Goal: Find specific page/section: Find specific page/section

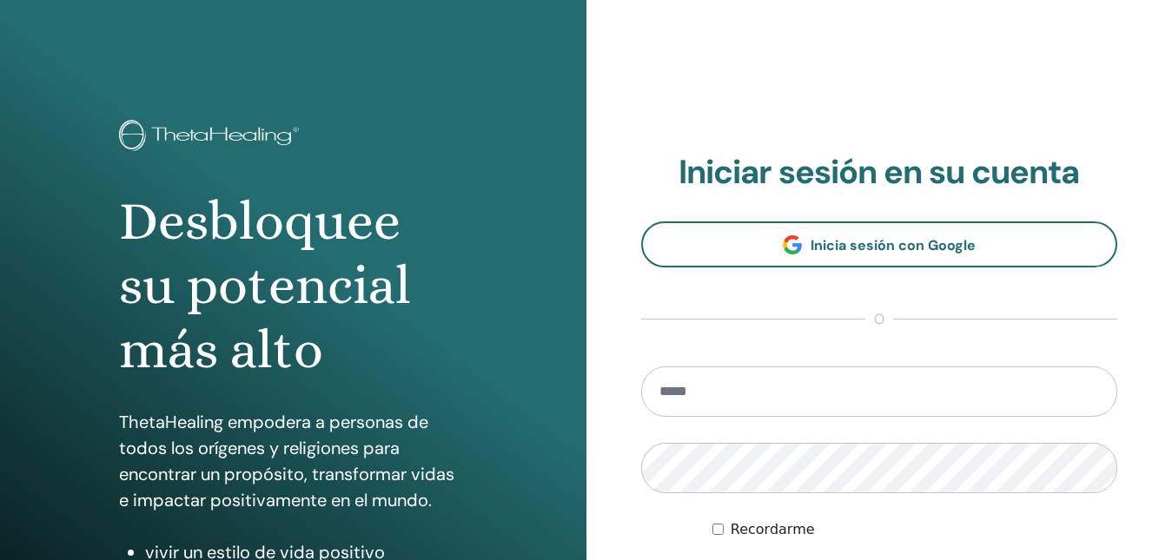
scroll to position [261, 0]
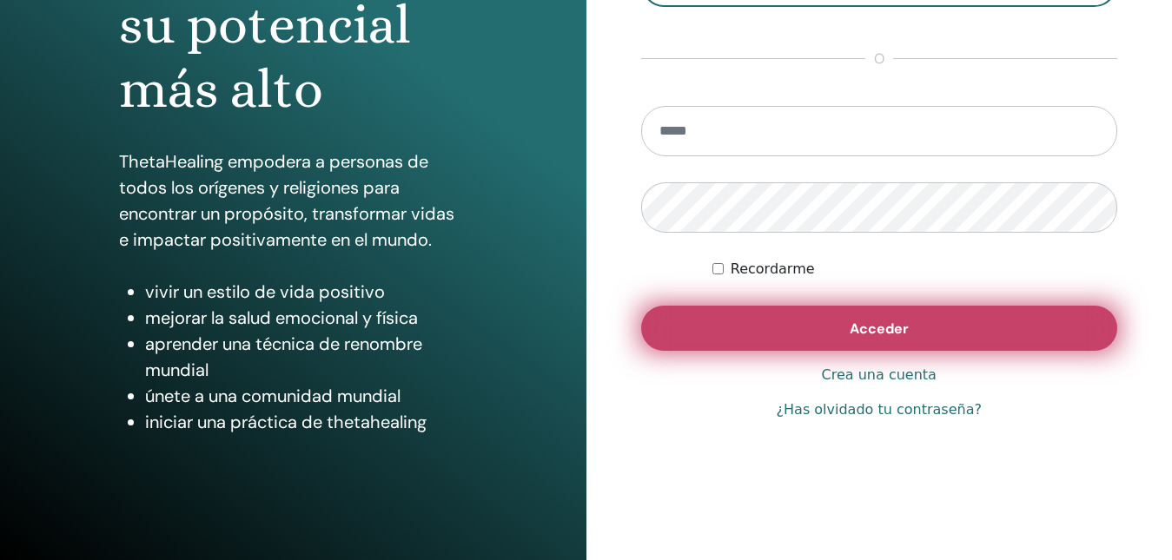
type input "**********"
click at [861, 346] on button "Acceder" at bounding box center [879, 328] width 477 height 45
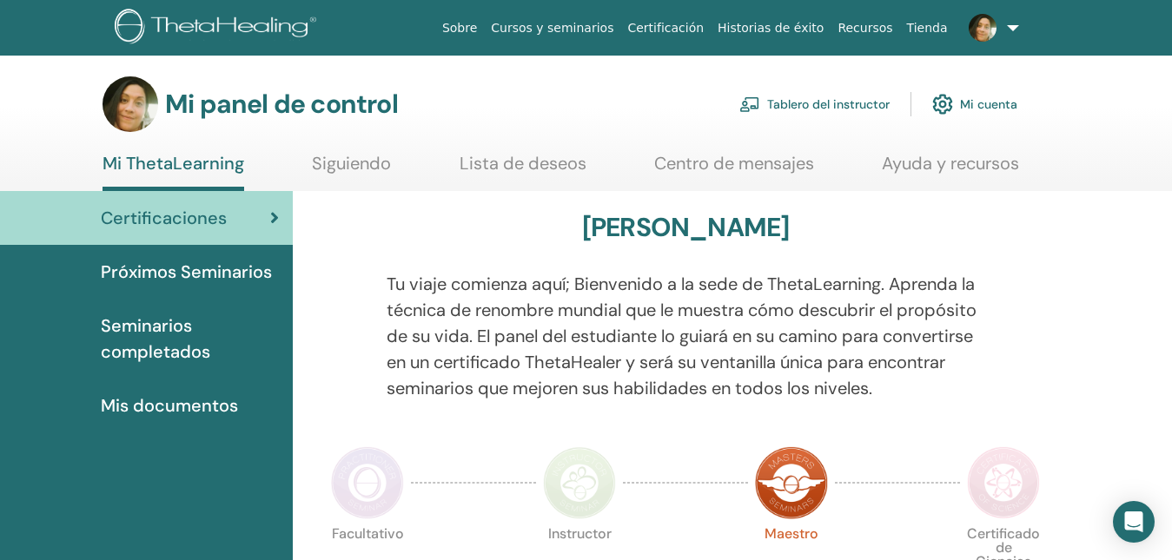
click at [1013, 28] on link at bounding box center [990, 28] width 71 height 56
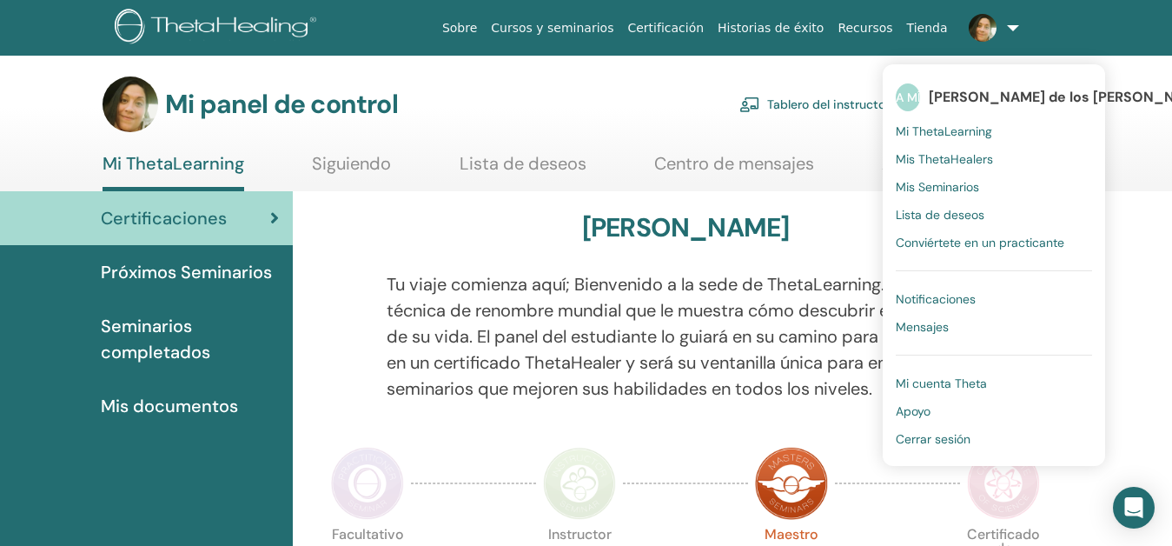
click at [963, 162] on font "Mis ThetaHealers" at bounding box center [944, 159] width 97 height 16
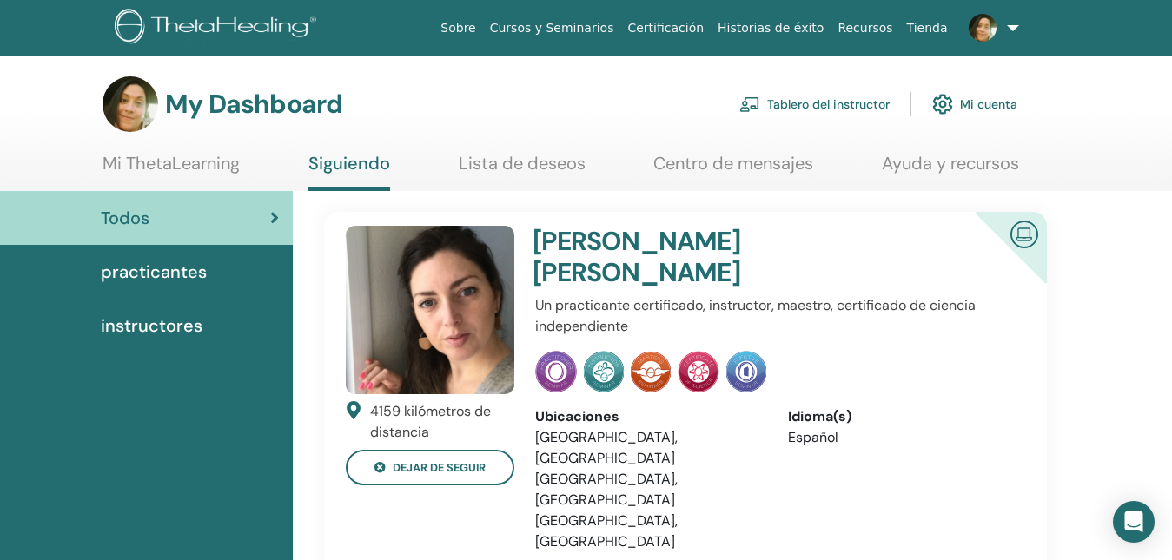
click at [192, 330] on span "instructores" at bounding box center [152, 326] width 102 height 26
click at [145, 324] on span "instructores" at bounding box center [152, 326] width 102 height 26
click at [181, 262] on span "practicantes" at bounding box center [154, 272] width 106 height 26
click at [169, 234] on link "Todos" at bounding box center [146, 218] width 293 height 54
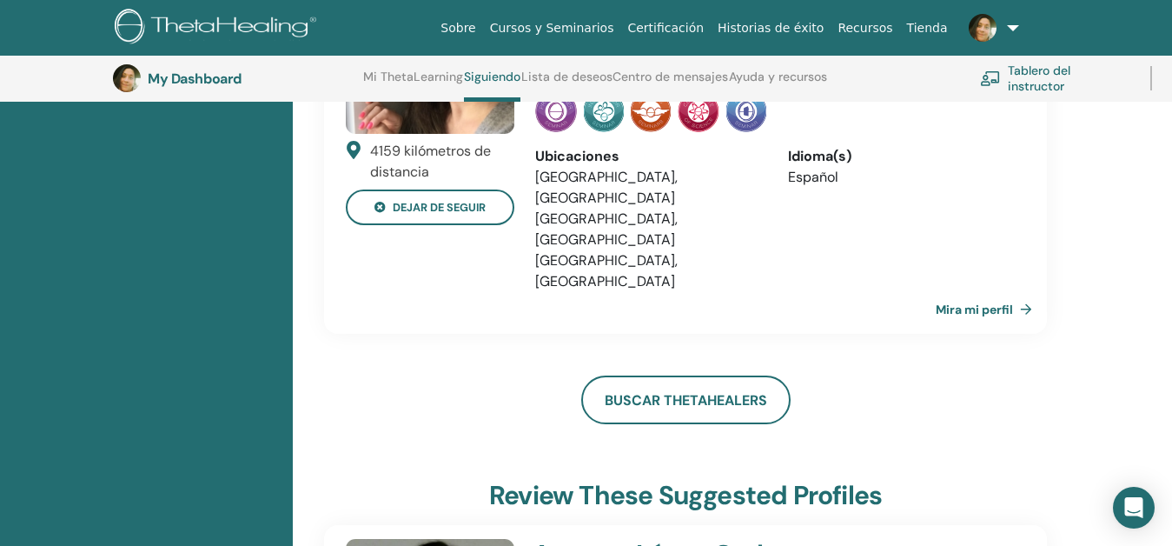
scroll to position [394, 0]
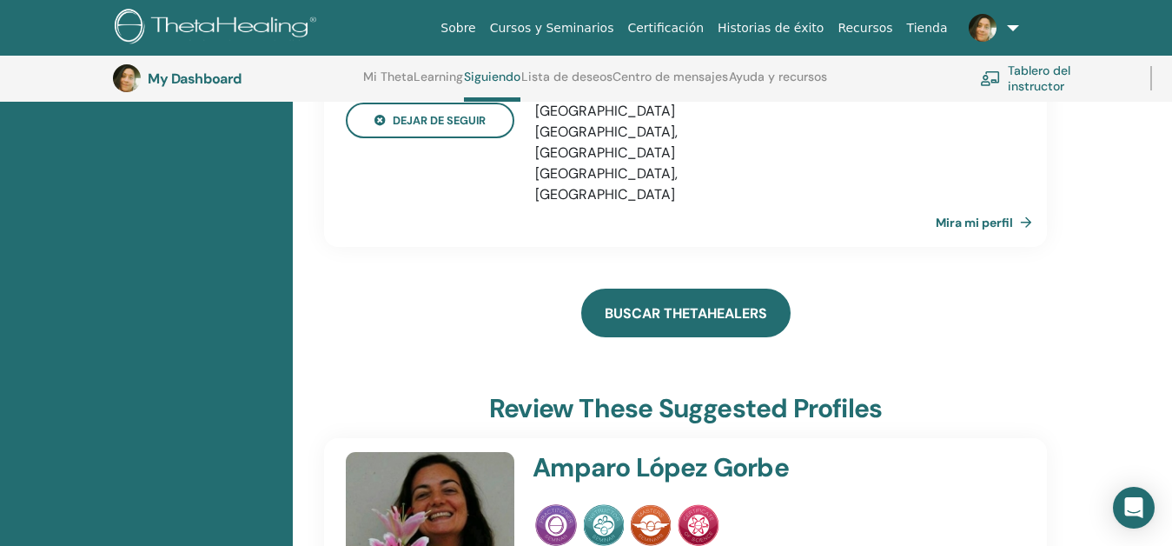
click at [672, 288] on link "Buscar ThetaHealers" at bounding box center [685, 312] width 209 height 49
